Goal: Complete application form

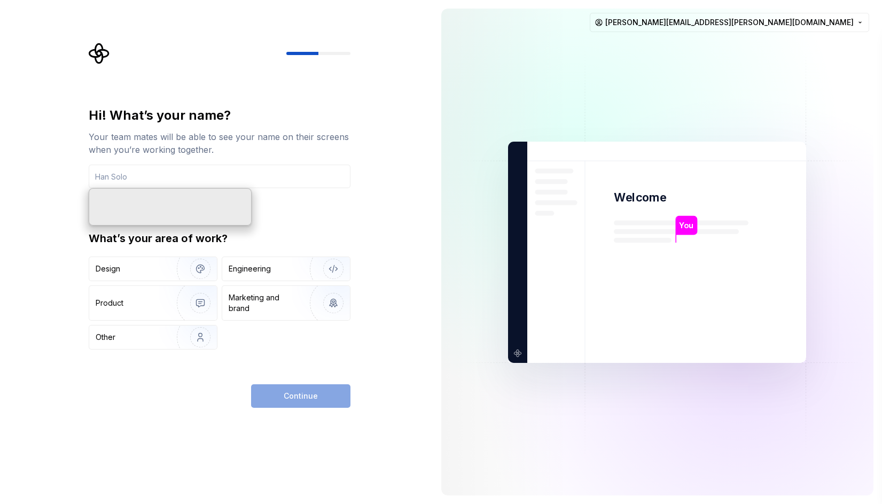
click at [370, 96] on div "Hi! What’s your name? Your team mates will be able to see your name on their sc…" at bounding box center [216, 252] width 433 height 504
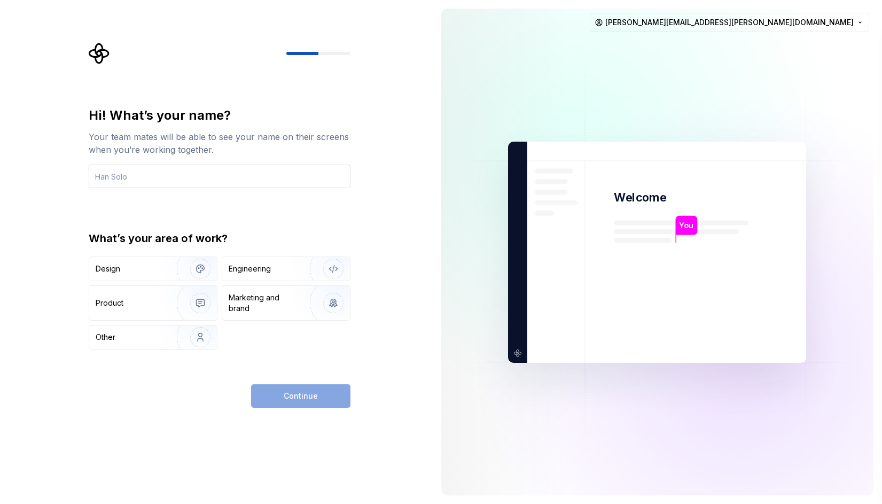
click at [170, 182] on input "text" at bounding box center [220, 175] width 262 height 23
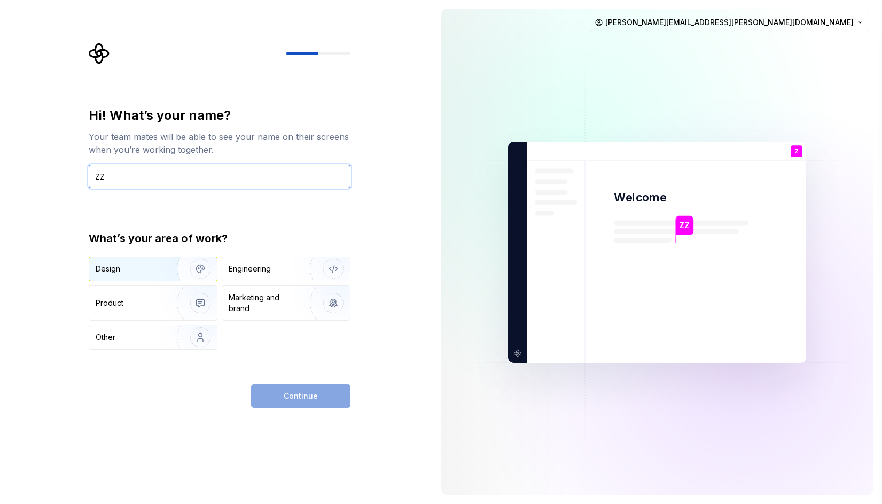
type input "ZZ"
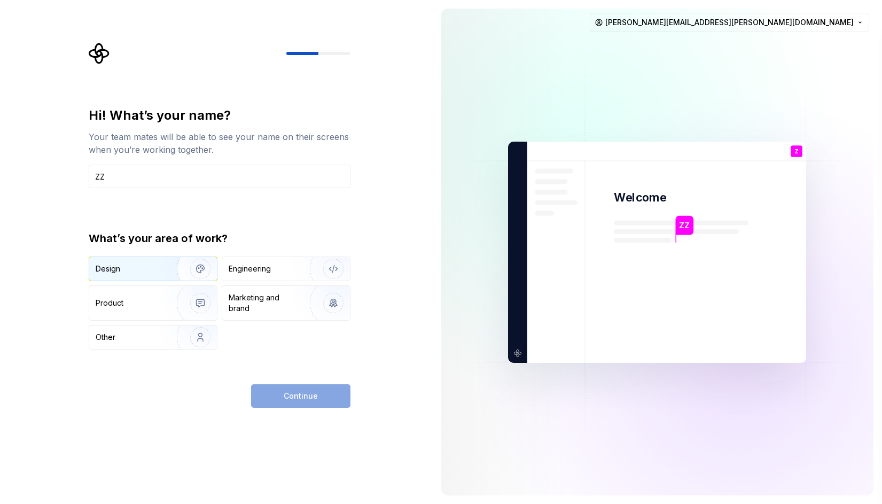
click at [120, 268] on div "Design" at bounding box center [108, 268] width 25 height 11
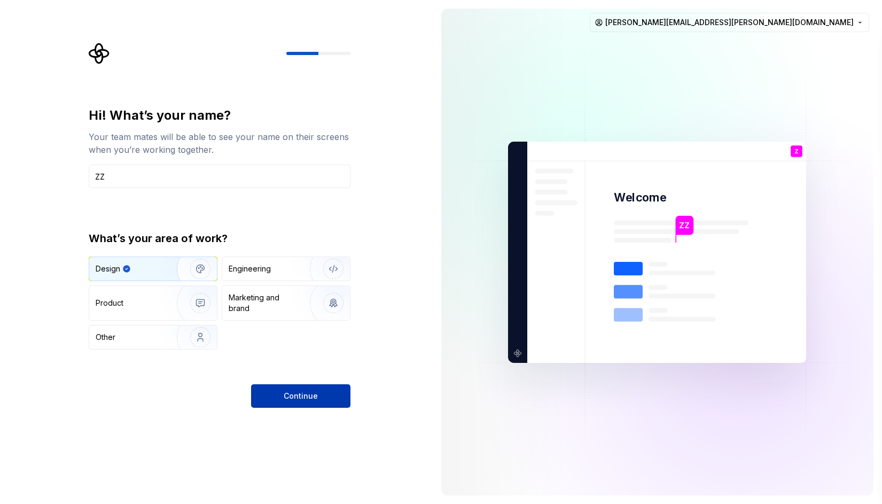
click at [292, 396] on span "Continue" at bounding box center [301, 395] width 34 height 11
